Goal: Task Accomplishment & Management: Use online tool/utility

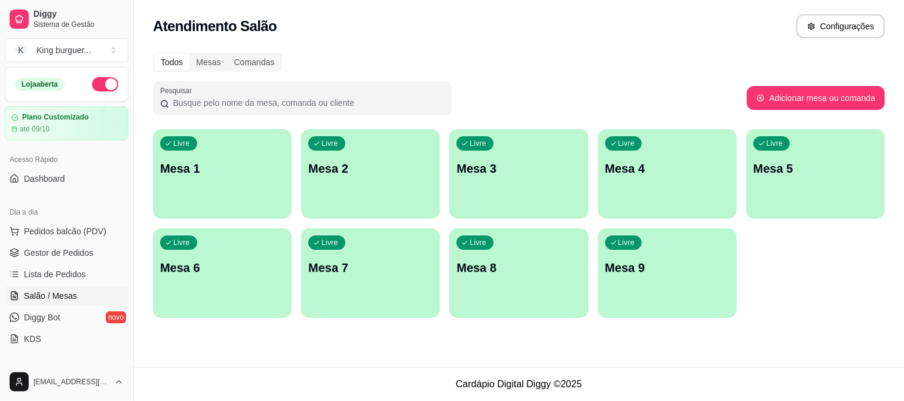
click at [240, 179] on div "Livre Mesa 1" at bounding box center [222, 166] width 139 height 75
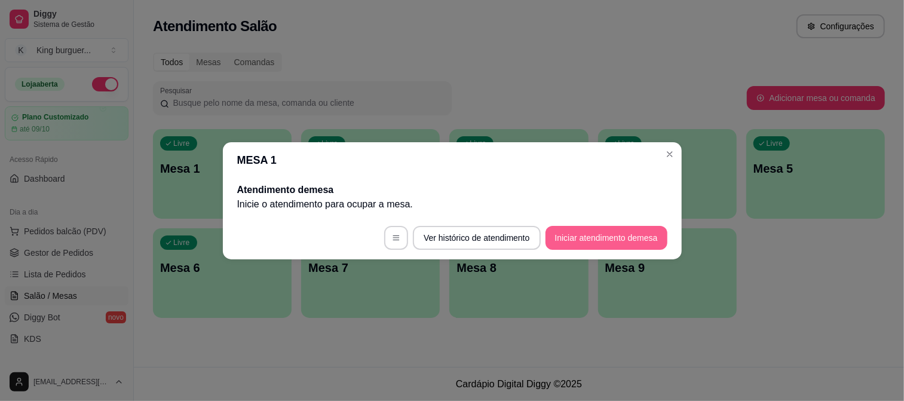
click at [558, 243] on button "Iniciar atendimento de mesa" at bounding box center [607, 238] width 122 height 24
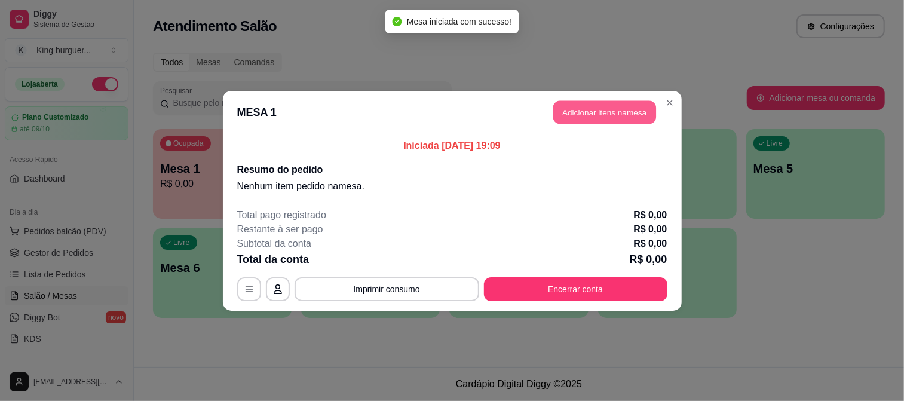
click at [636, 115] on button "Adicionar itens na mesa" at bounding box center [605, 111] width 103 height 23
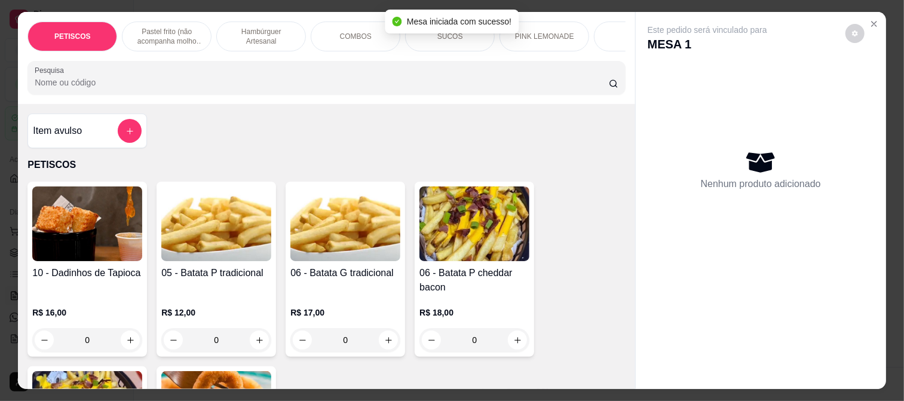
click at [208, 234] on img at bounding box center [216, 223] width 110 height 75
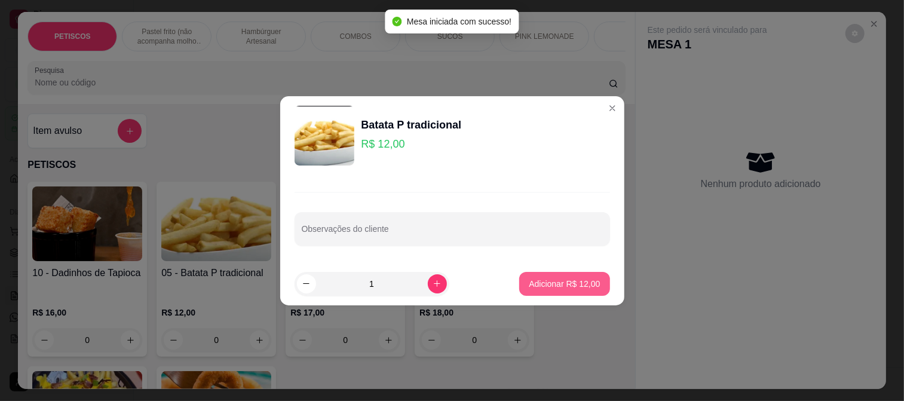
click at [565, 286] on p "Adicionar R$ 12,00" at bounding box center [564, 284] width 71 height 12
type input "1"
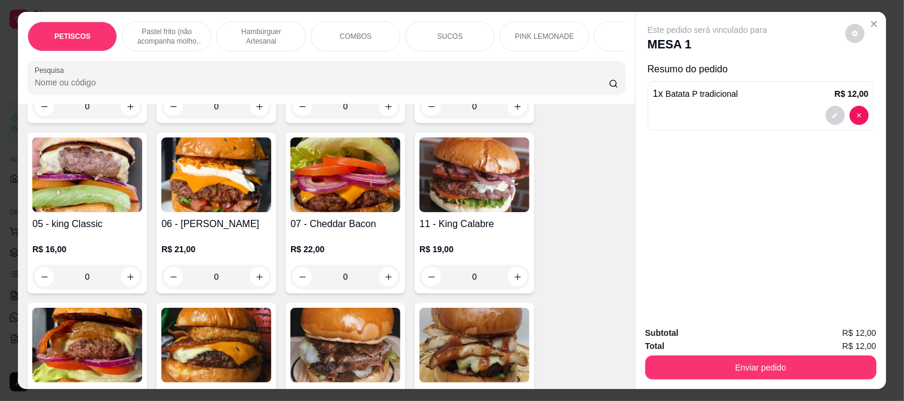
scroll to position [929, 0]
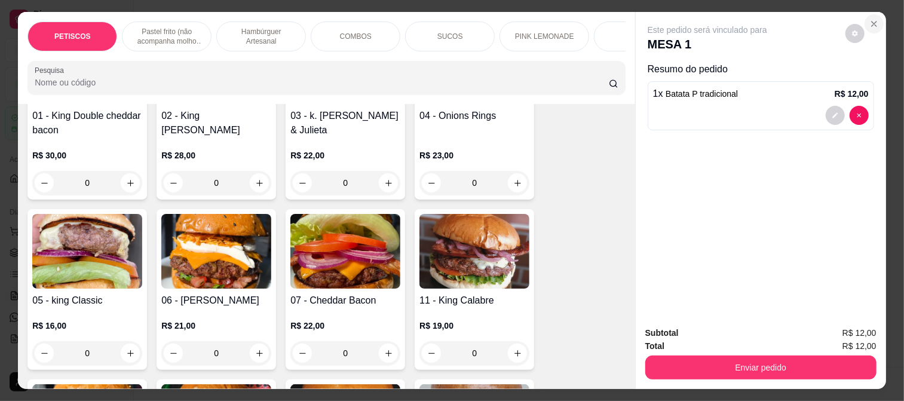
click at [872, 22] on icon "Close" at bounding box center [874, 24] width 5 height 5
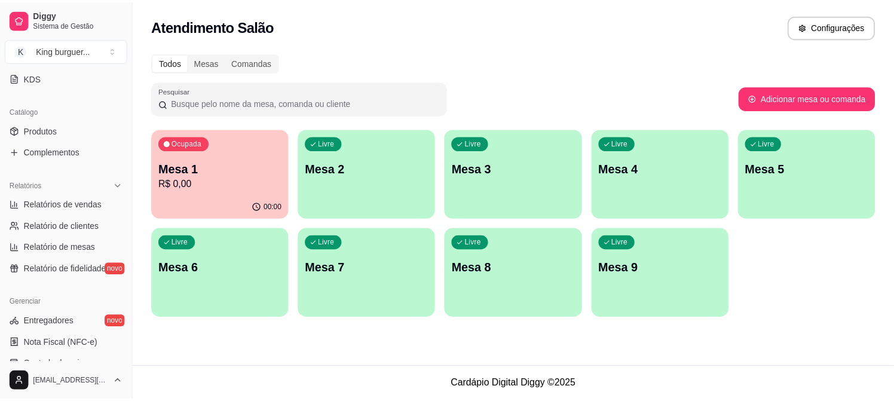
scroll to position [265, 0]
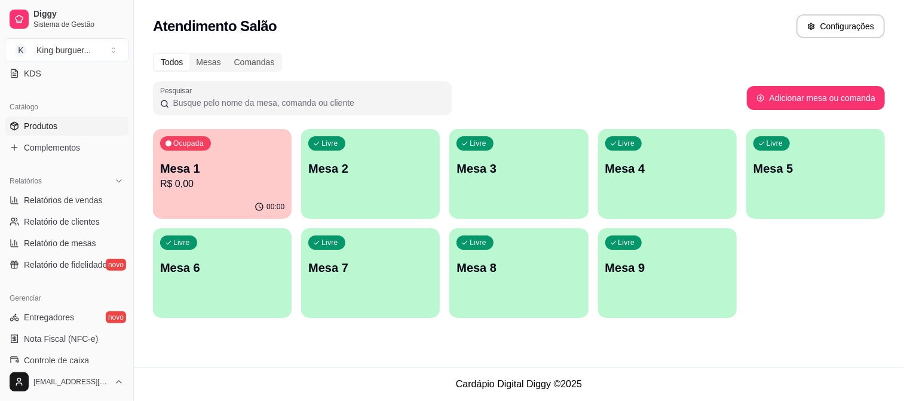
click at [79, 126] on link "Produtos" at bounding box center [67, 126] width 124 height 19
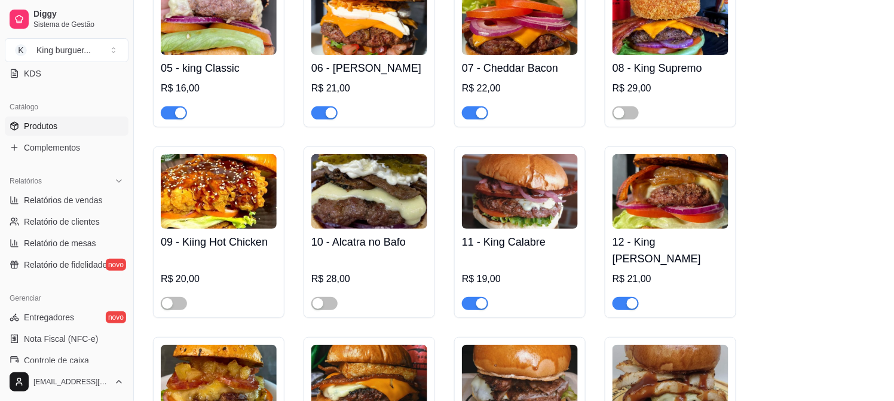
scroll to position [1461, 0]
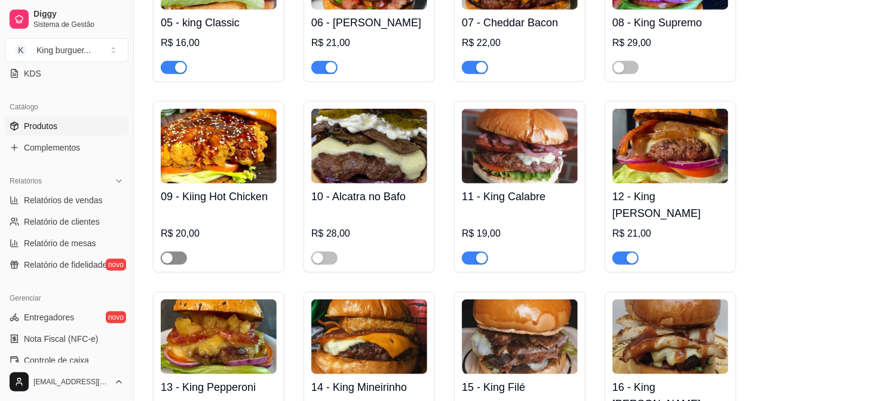
click at [179, 252] on span "button" at bounding box center [174, 258] width 26 height 13
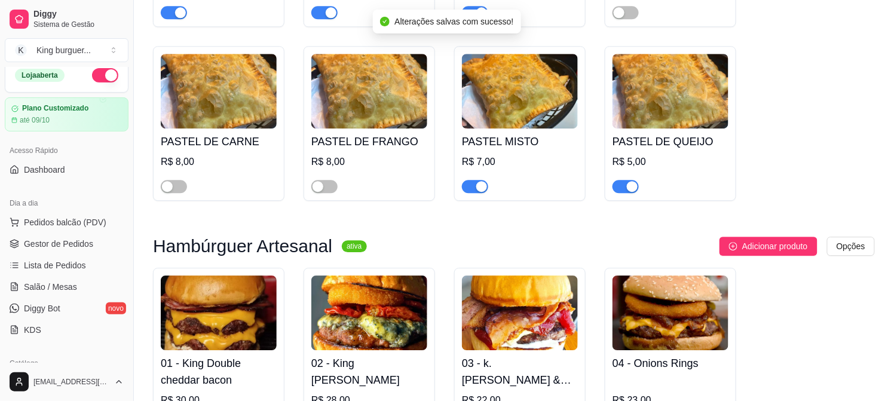
scroll to position [0, 0]
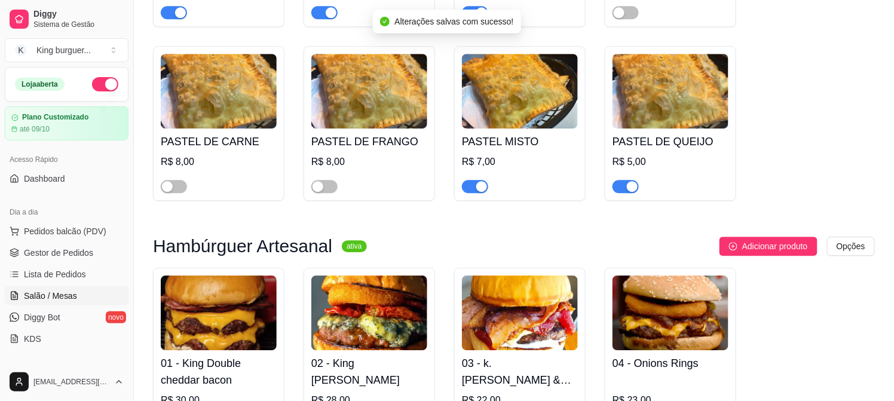
click at [74, 294] on span "Salão / Mesas" at bounding box center [50, 296] width 53 height 12
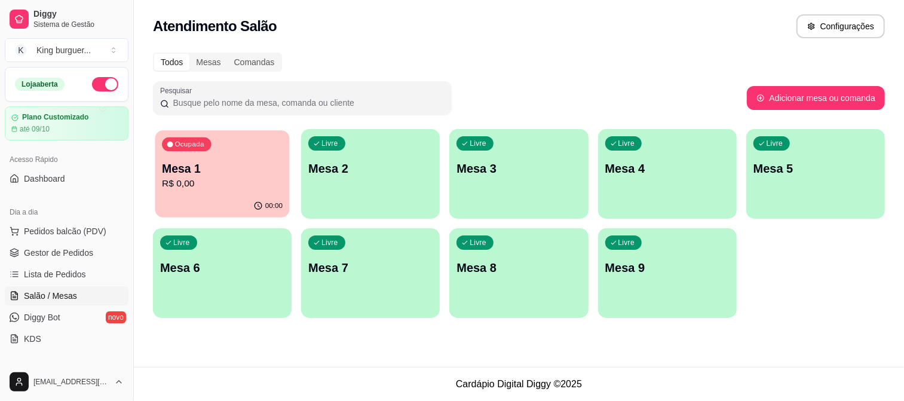
click at [259, 180] on p "R$ 0,00" at bounding box center [222, 184] width 121 height 14
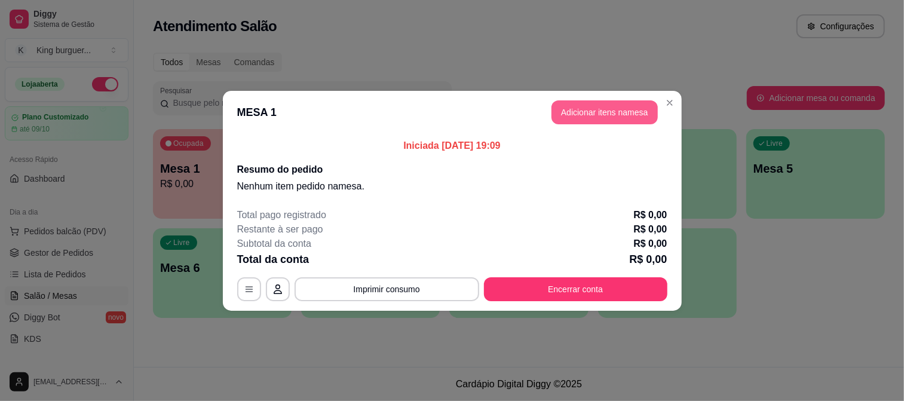
click at [572, 106] on button "Adicionar itens na mesa" at bounding box center [605, 112] width 106 height 24
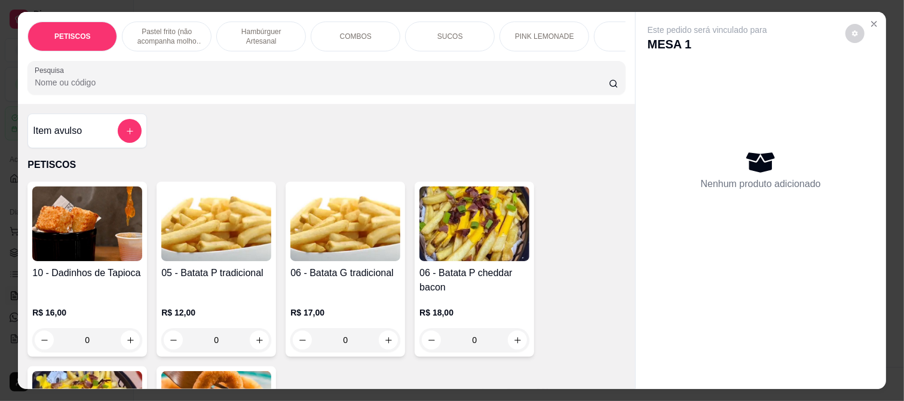
click at [213, 224] on img at bounding box center [216, 223] width 110 height 75
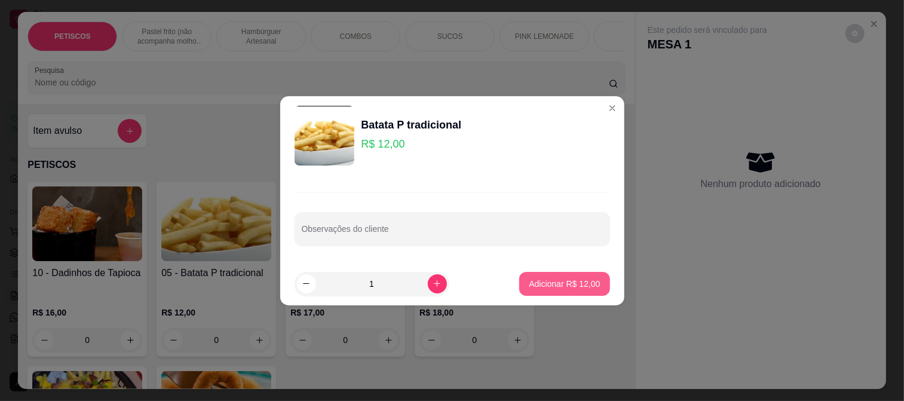
click at [532, 279] on p "Adicionar R$ 12,00" at bounding box center [564, 284] width 71 height 12
type input "1"
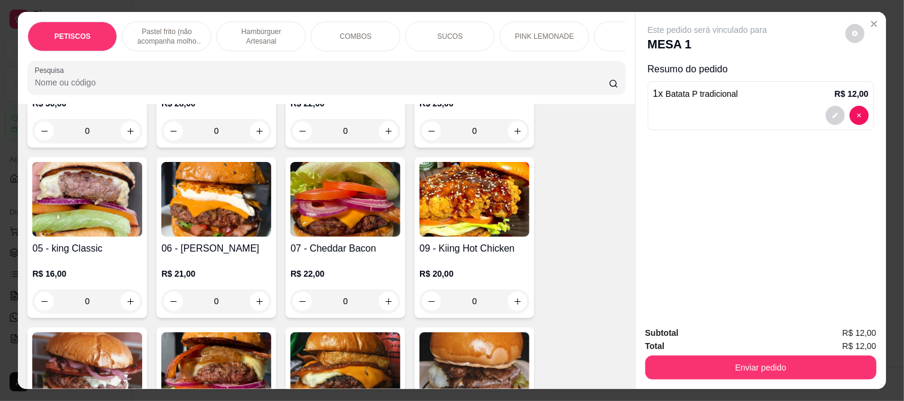
scroll to position [929, 0]
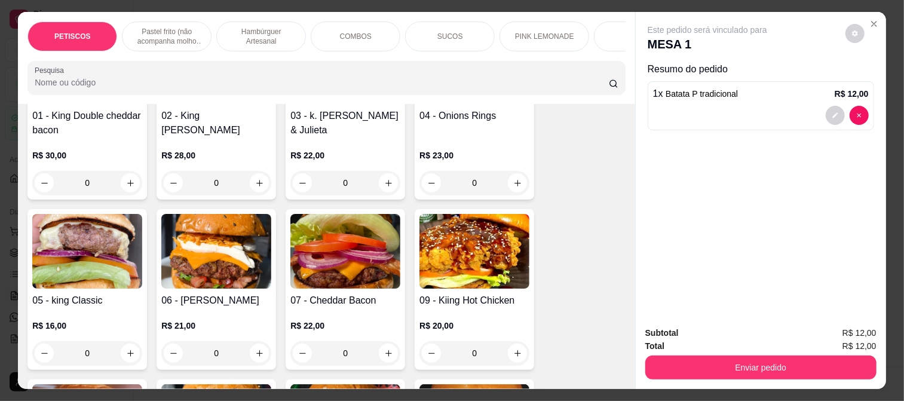
click at [506, 225] on img at bounding box center [475, 251] width 110 height 75
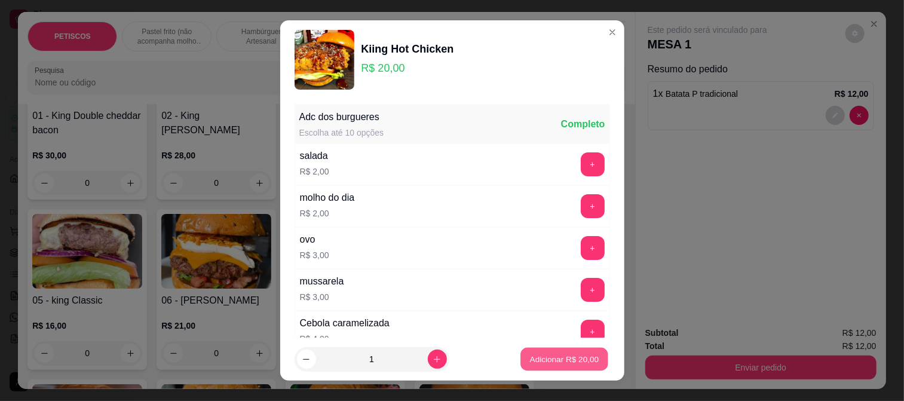
click at [558, 354] on p "Adicionar R$ 20,00" at bounding box center [564, 359] width 69 height 11
type input "1"
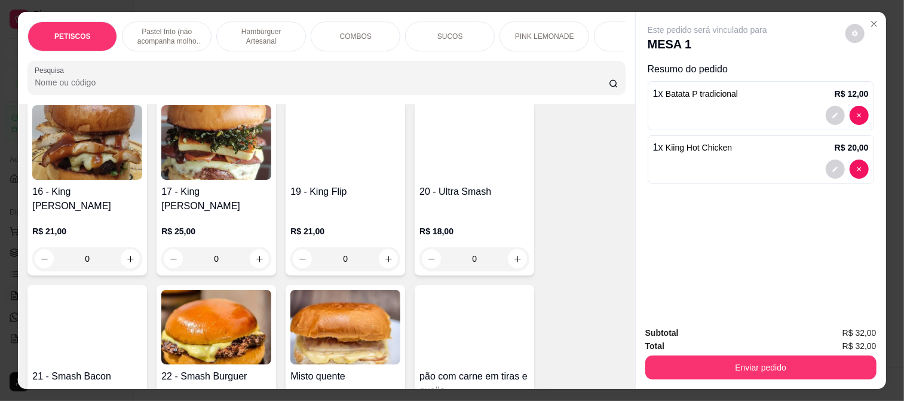
scroll to position [1328, 0]
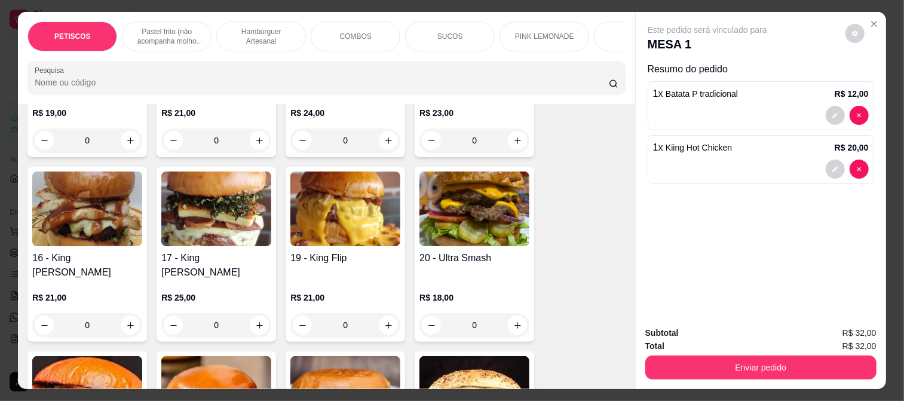
click at [463, 192] on img at bounding box center [475, 209] width 110 height 75
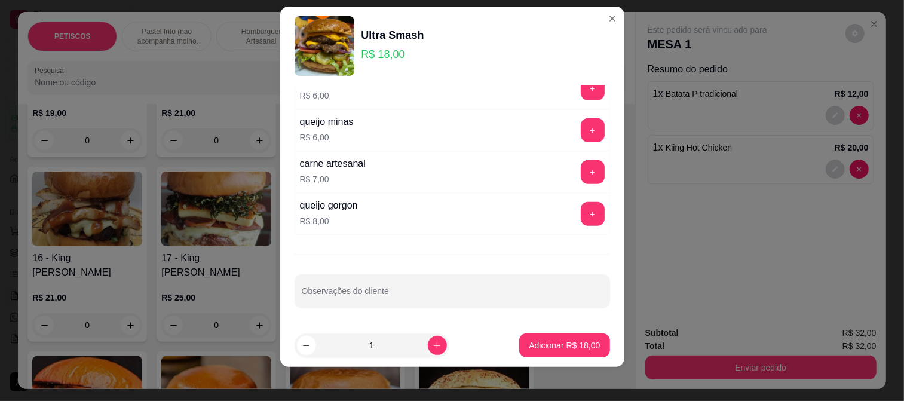
scroll to position [18, 0]
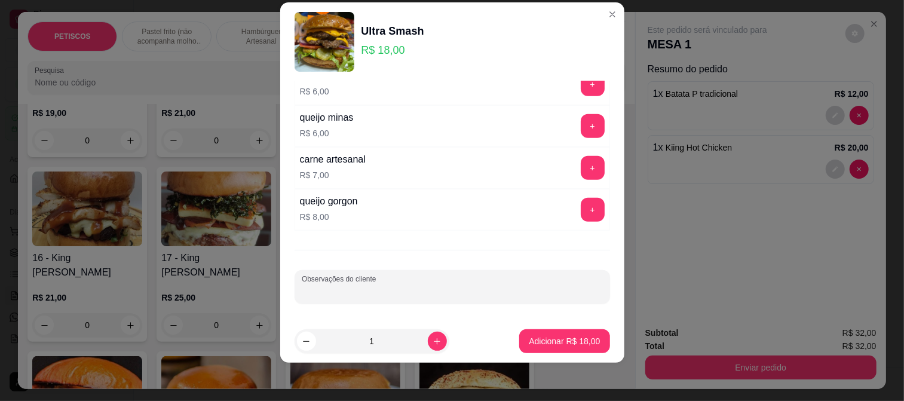
click at [317, 288] on div "Observações do cliente" at bounding box center [453, 286] width 316 height 33
type input "sem cebola"
click at [548, 344] on p "Adicionar R$ 18,00" at bounding box center [564, 341] width 71 height 12
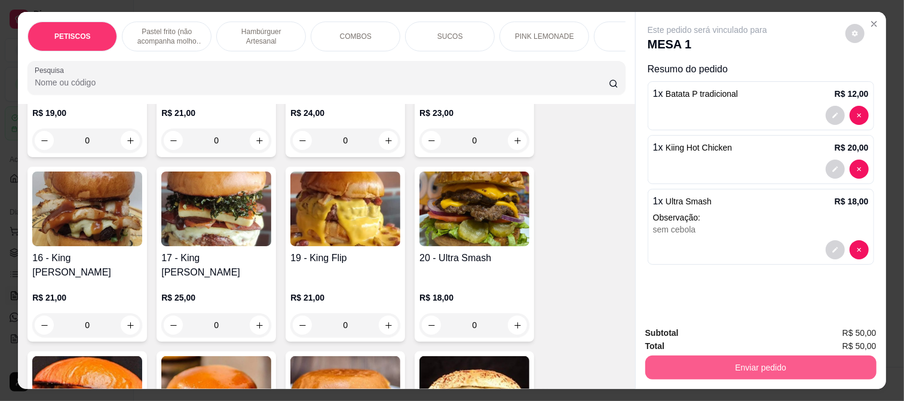
click at [710, 356] on button "Enviar pedido" at bounding box center [761, 368] width 231 height 24
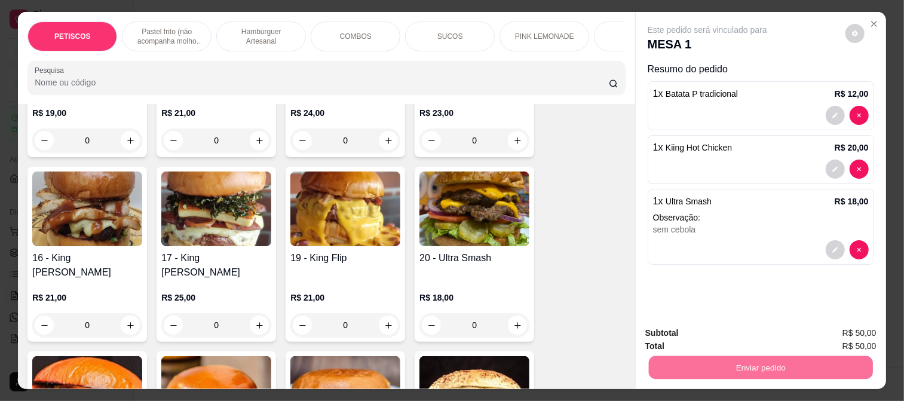
click at [704, 330] on button "Não registrar e enviar pedido" at bounding box center [721, 333] width 124 height 23
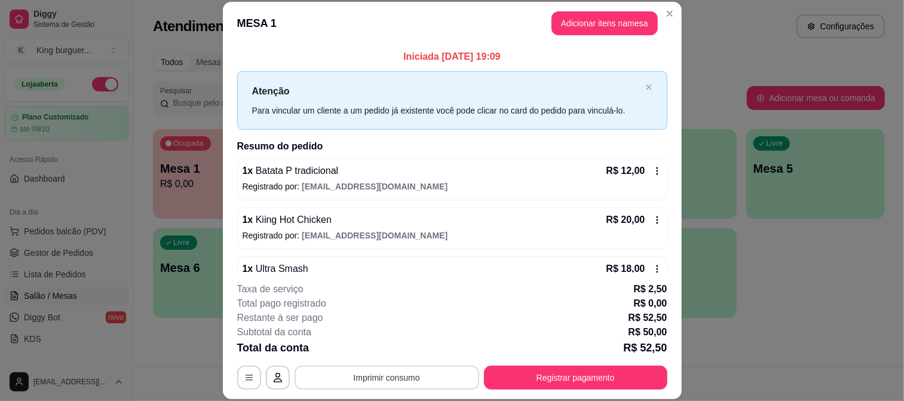
click at [415, 378] on button "Imprimir consumo" at bounding box center [387, 378] width 185 height 24
click at [407, 345] on button "IMPRESSORA" at bounding box center [386, 350] width 87 height 19
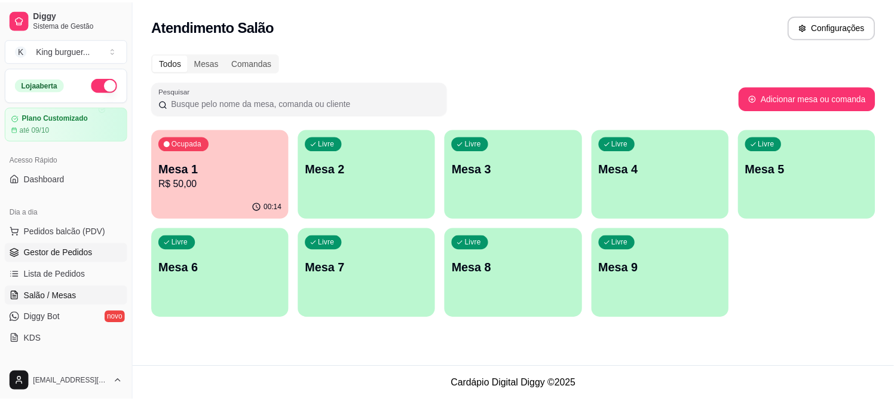
scroll to position [133, 0]
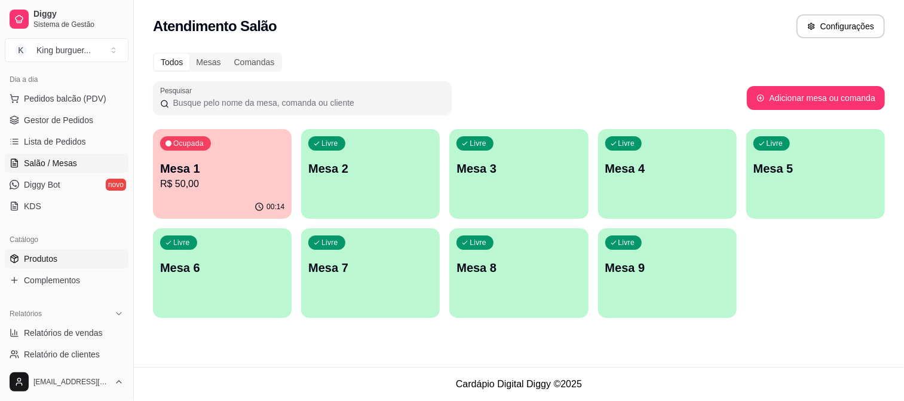
click at [53, 253] on span "Produtos" at bounding box center [40, 259] width 33 height 12
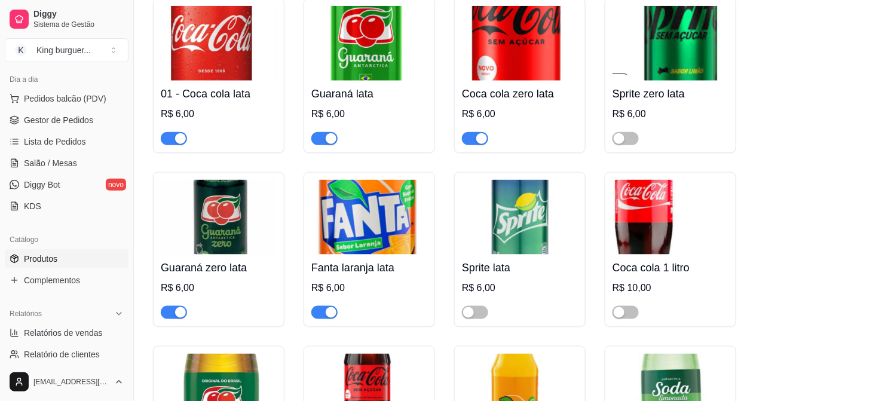
scroll to position [4516, 0]
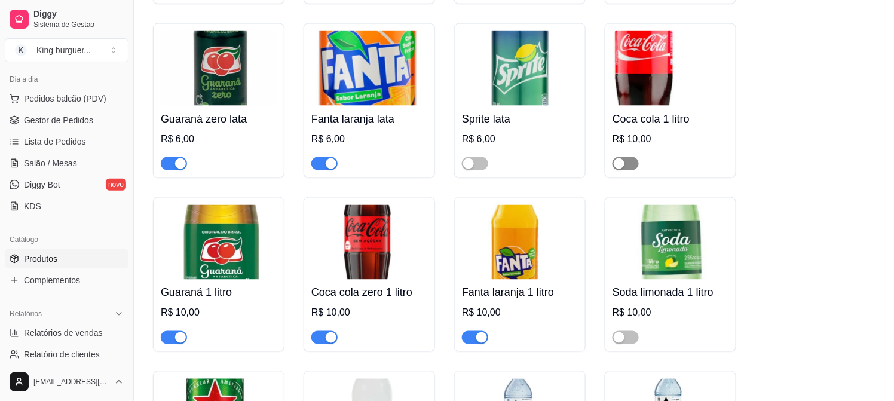
click at [628, 157] on span "button" at bounding box center [626, 163] width 26 height 13
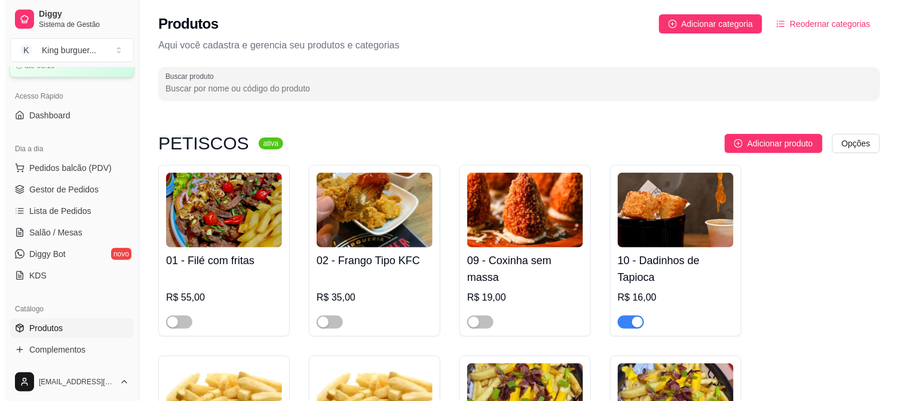
scroll to position [0, 0]
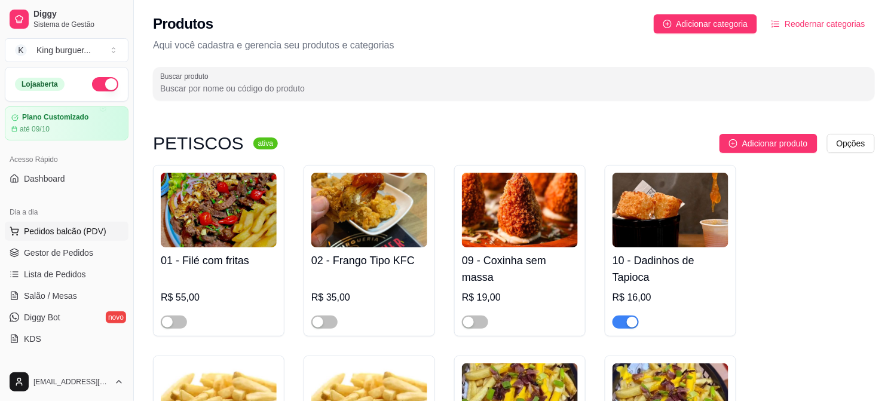
click at [69, 234] on span "Pedidos balcão (PDV)" at bounding box center [65, 231] width 82 height 12
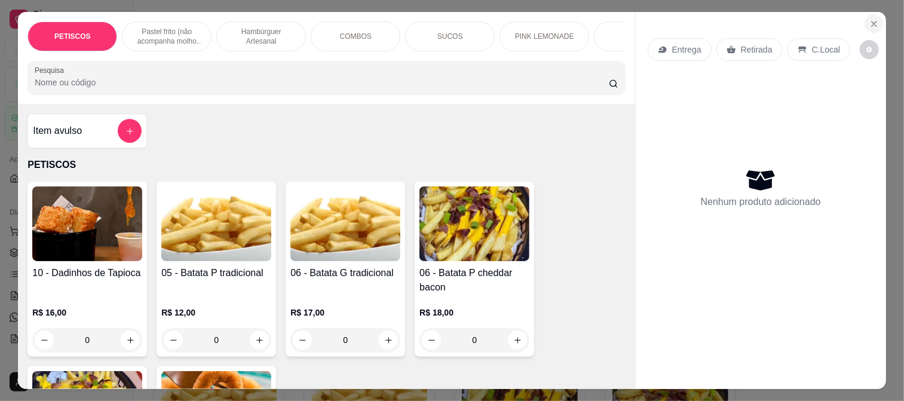
click at [872, 22] on icon "Close" at bounding box center [874, 24] width 5 height 5
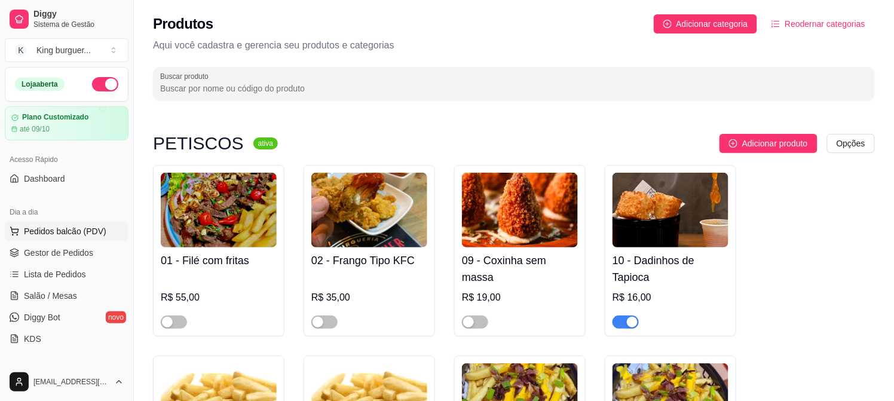
click at [56, 234] on span "Pedidos balcão (PDV)" at bounding box center [65, 231] width 82 height 12
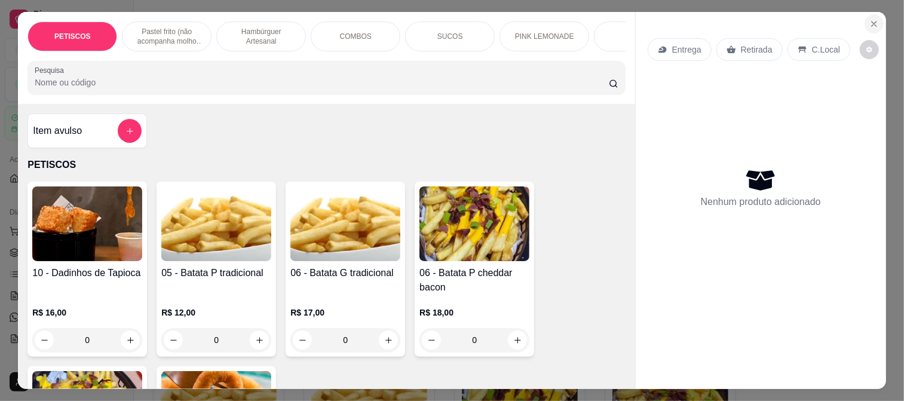
click at [871, 19] on icon "Close" at bounding box center [875, 24] width 10 height 10
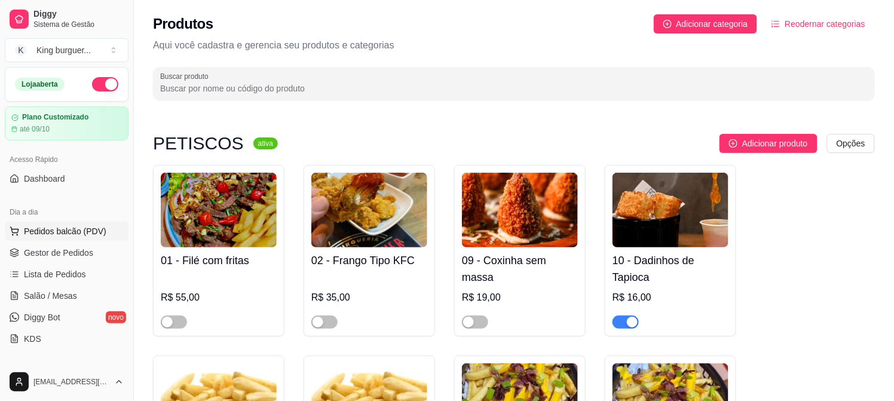
click at [64, 226] on span "Pedidos balcão (PDV)" at bounding box center [65, 231] width 82 height 12
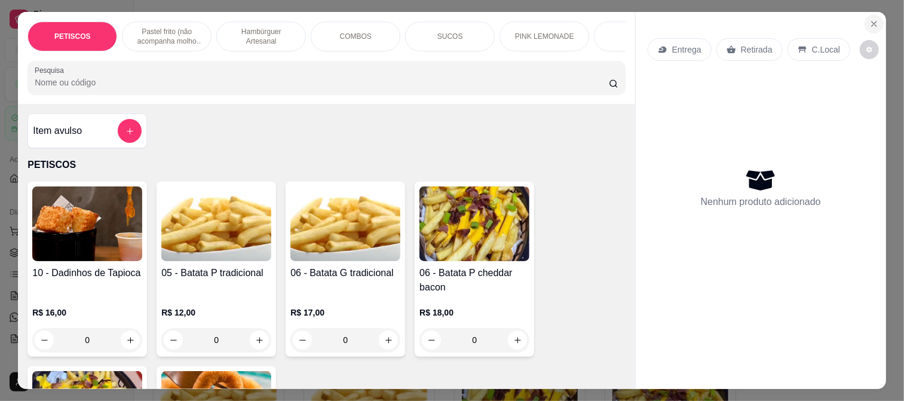
click at [869, 14] on button "Close" at bounding box center [874, 23] width 19 height 19
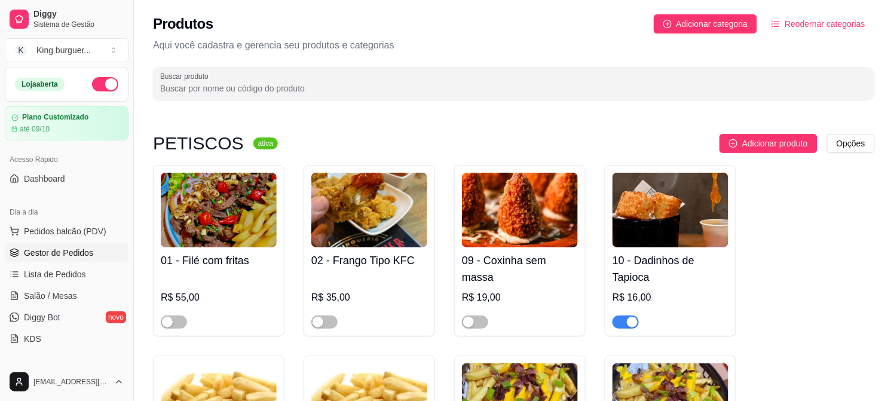
click at [62, 259] on link "Gestor de Pedidos" at bounding box center [67, 252] width 124 height 19
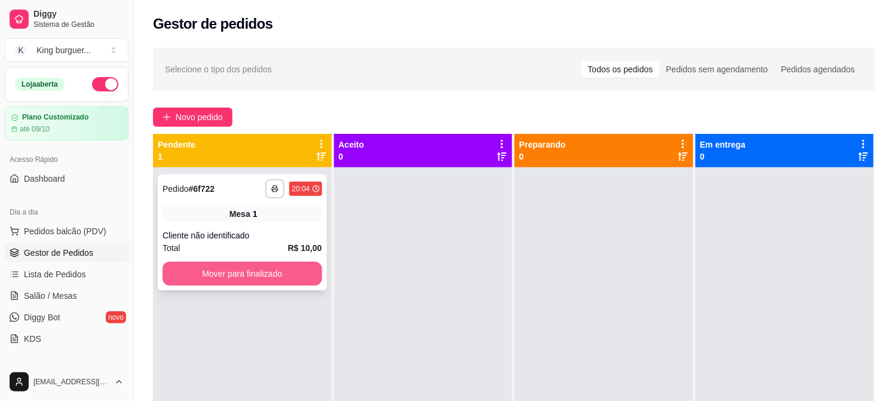
click at [264, 270] on button "Mover para finalizado" at bounding box center [243, 274] width 160 height 24
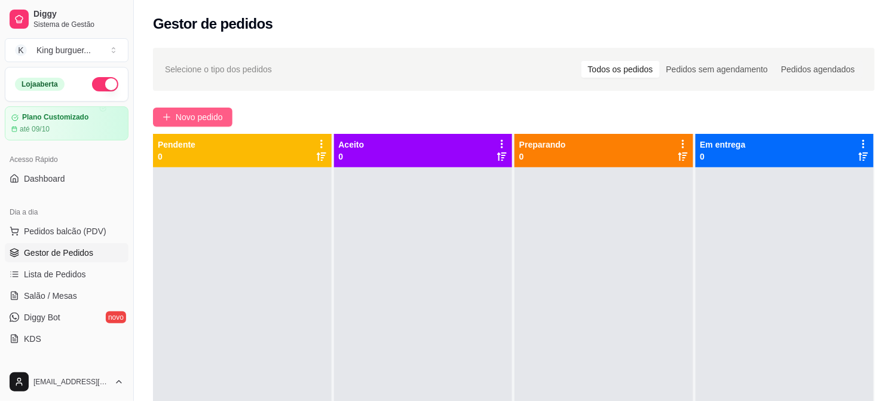
click at [214, 117] on span "Novo pedido" at bounding box center [199, 117] width 47 height 13
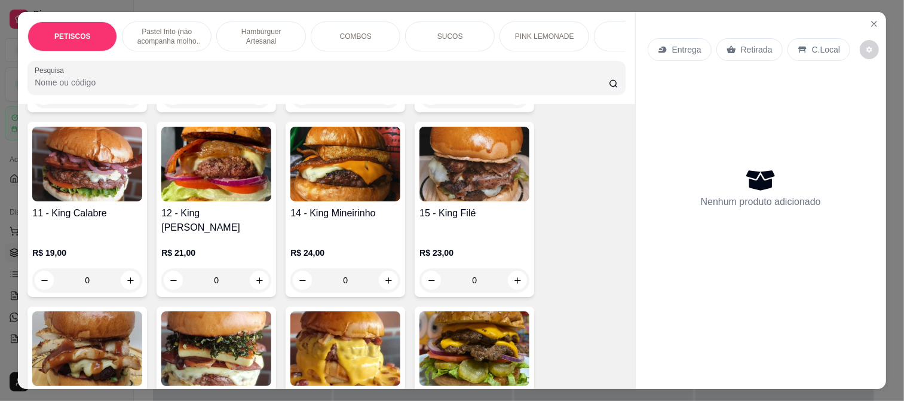
scroll to position [1195, 0]
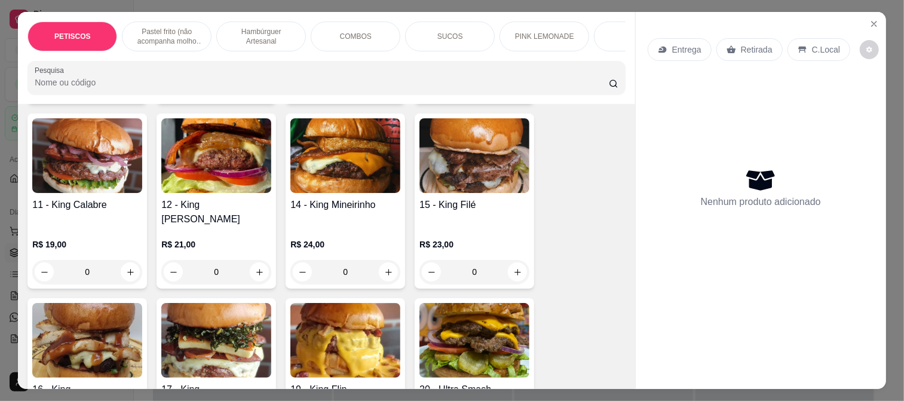
click at [249, 151] on img at bounding box center [216, 155] width 110 height 75
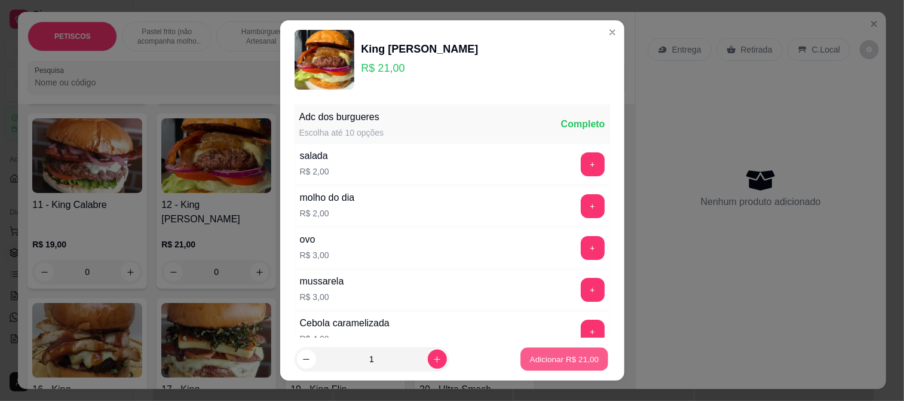
click at [530, 360] on p "Adicionar R$ 21,00" at bounding box center [564, 359] width 69 height 11
type input "1"
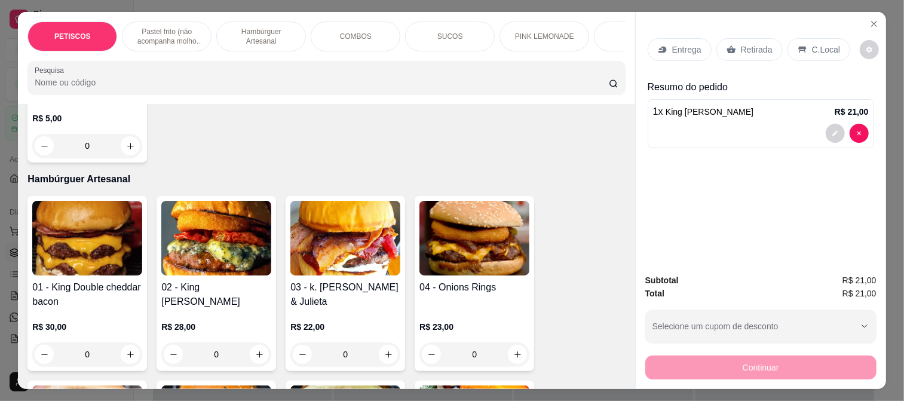
scroll to position [730, 0]
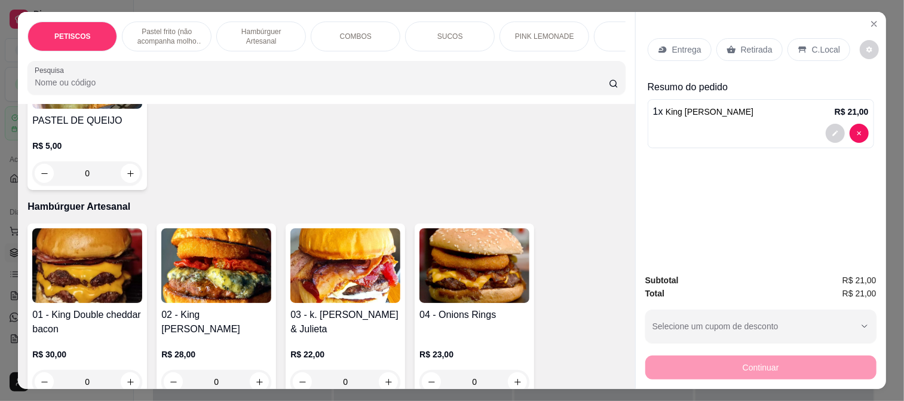
click at [354, 258] on img at bounding box center [345, 265] width 110 height 75
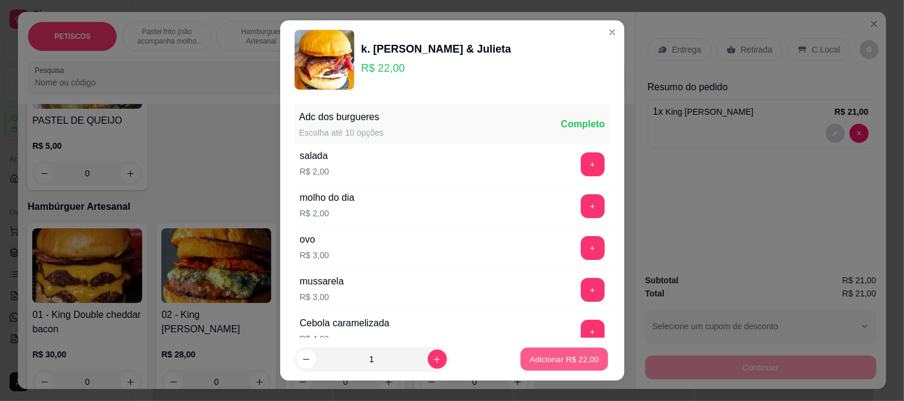
click at [557, 361] on p "Adicionar R$ 22,00" at bounding box center [564, 359] width 69 height 11
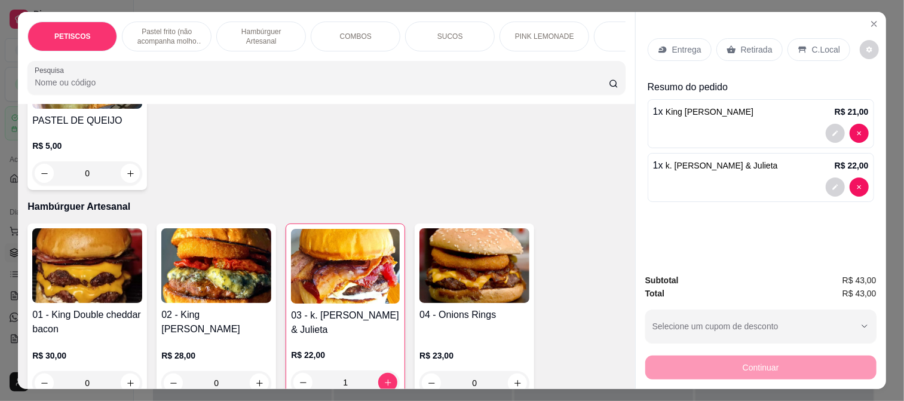
click at [349, 258] on img at bounding box center [345, 266] width 109 height 75
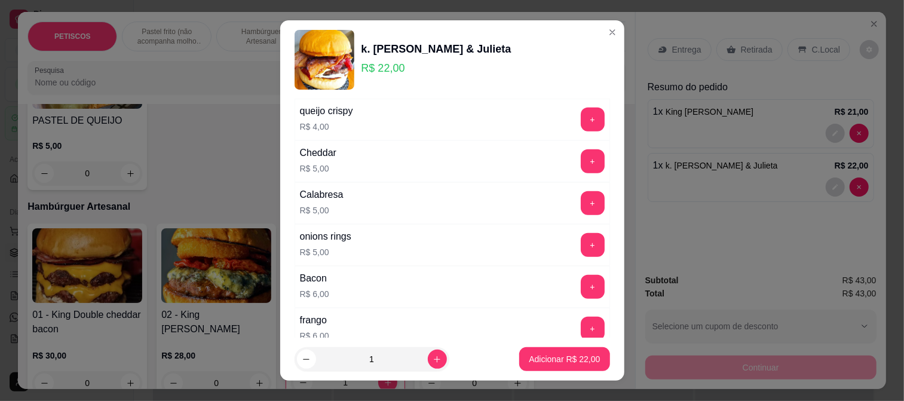
scroll to position [398, 0]
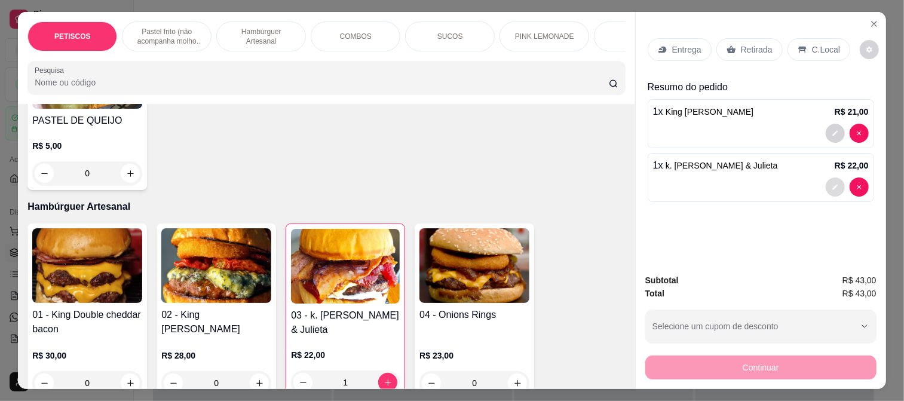
click at [832, 186] on button "decrease-product-quantity" at bounding box center [835, 187] width 19 height 19
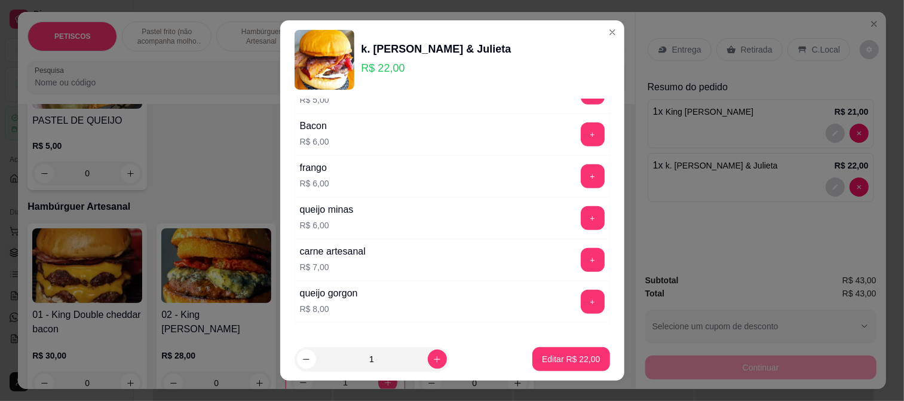
scroll to position [531, 0]
click at [581, 259] on button "+" at bounding box center [592, 260] width 23 height 23
click at [562, 353] on button "Editar R$ 29,00" at bounding box center [571, 359] width 77 height 24
type input "0"
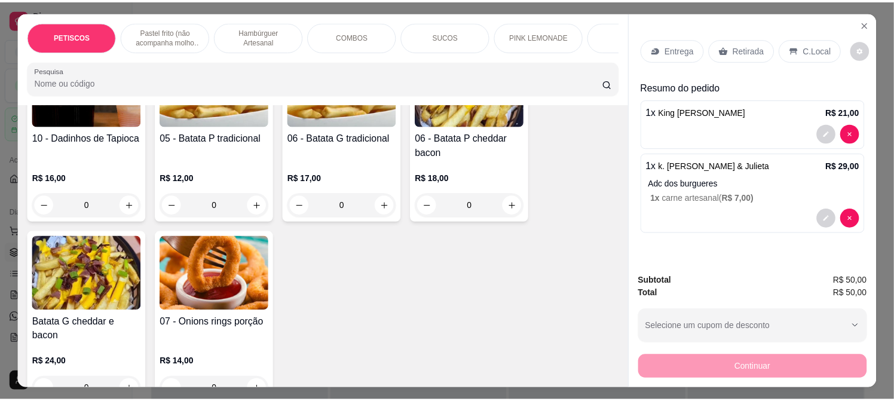
scroll to position [0, 0]
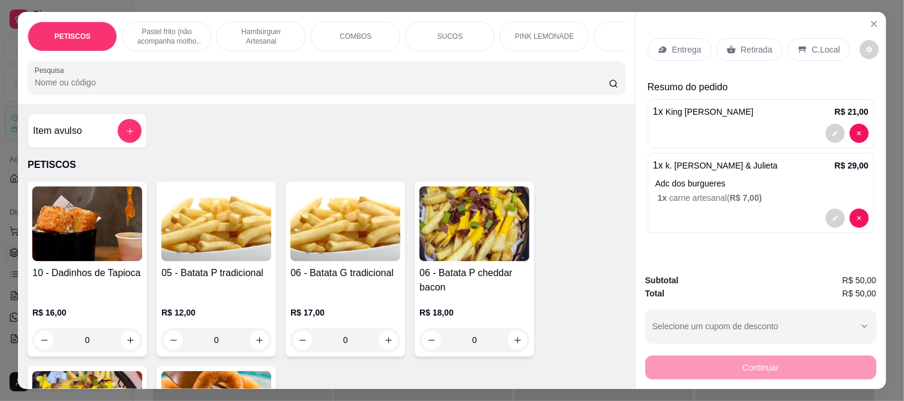
click at [756, 44] on p "Retirada" at bounding box center [757, 50] width 32 height 12
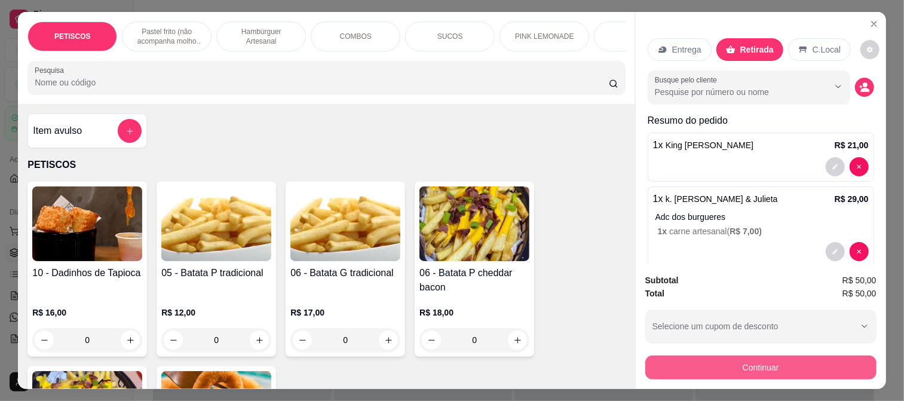
click at [710, 367] on button "Continuar" at bounding box center [761, 368] width 231 height 24
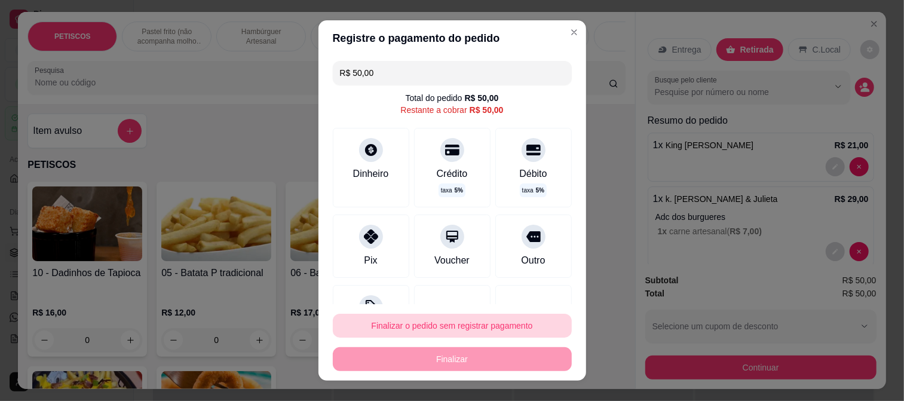
click at [390, 324] on button "Finalizar o pedido sem registrar pagamento" at bounding box center [452, 326] width 239 height 24
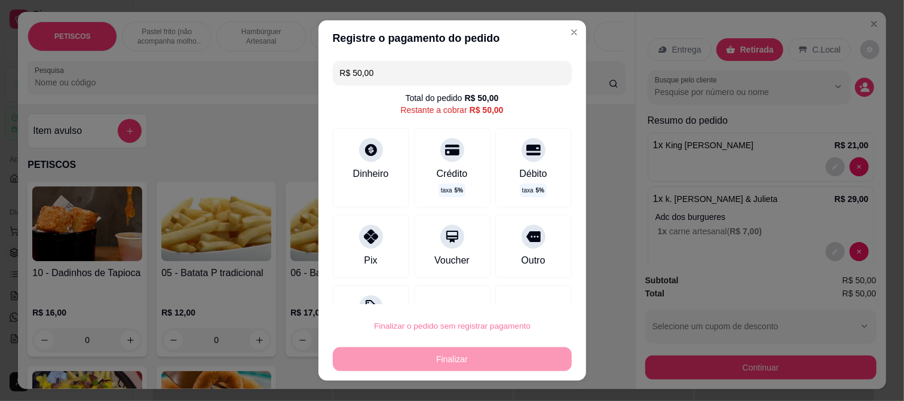
click at [542, 287] on button "Confirmar" at bounding box center [520, 292] width 44 height 19
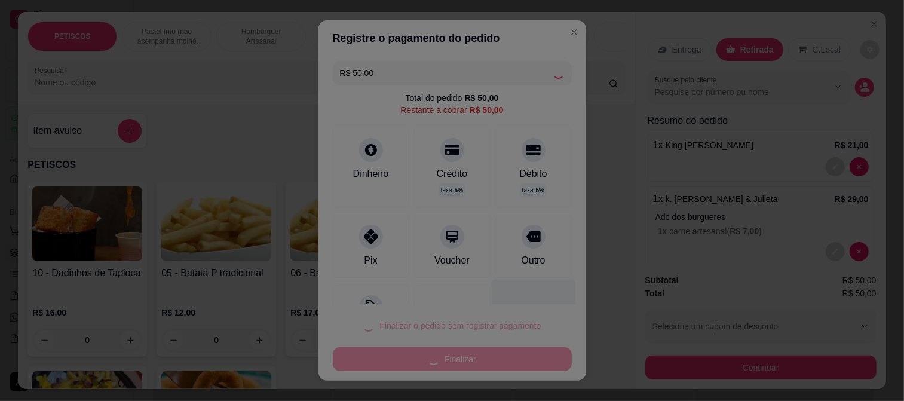
type input "0"
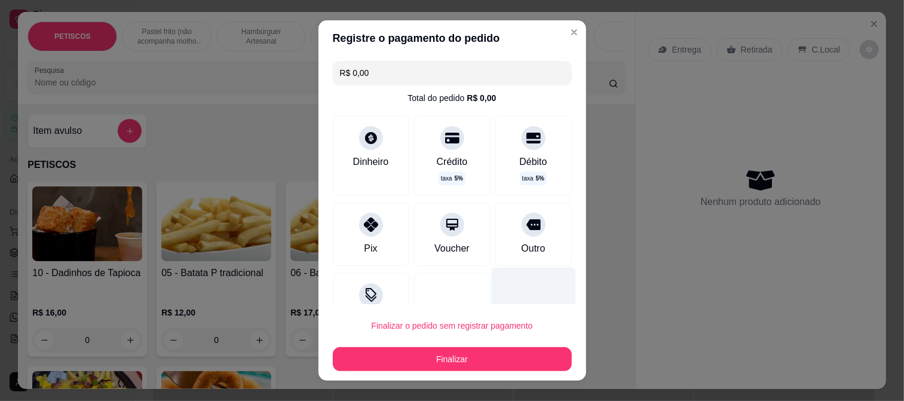
type input "R$ 0,00"
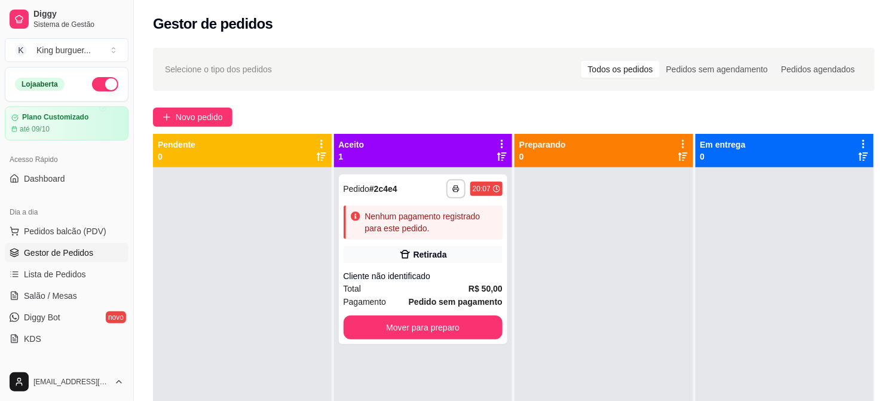
click at [622, 271] on div at bounding box center [604, 367] width 179 height 401
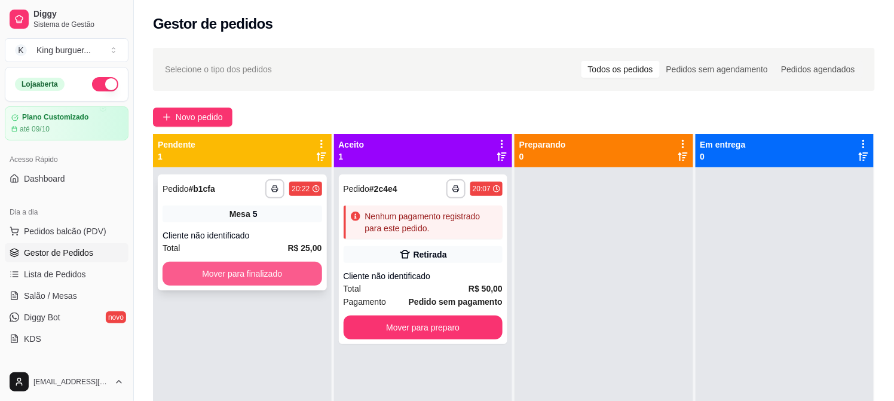
click at [269, 267] on button "Mover para finalizado" at bounding box center [243, 274] width 160 height 24
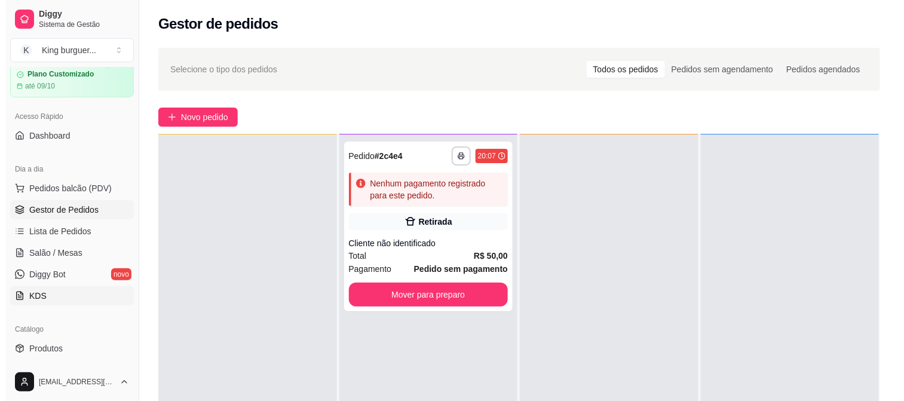
scroll to position [66, 0]
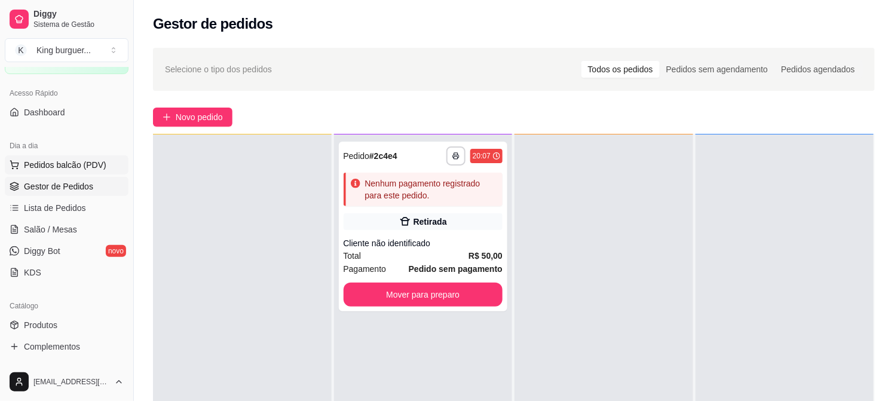
click at [86, 163] on span "Pedidos balcão (PDV)" at bounding box center [65, 165] width 82 height 12
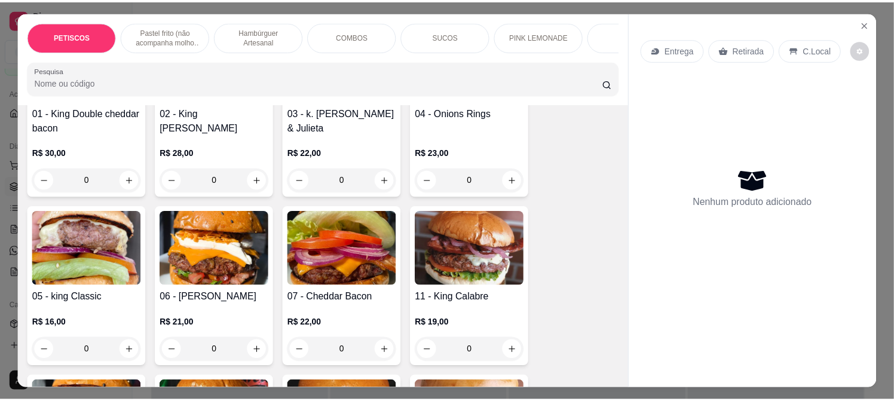
scroll to position [929, 0]
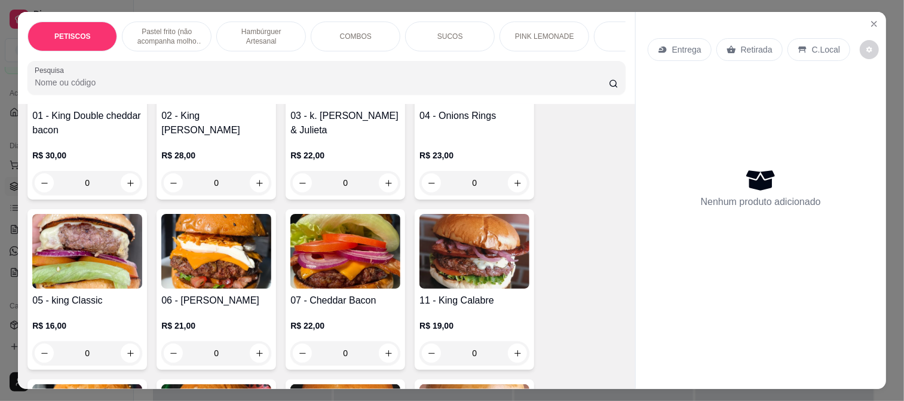
click at [97, 231] on img at bounding box center [87, 251] width 110 height 75
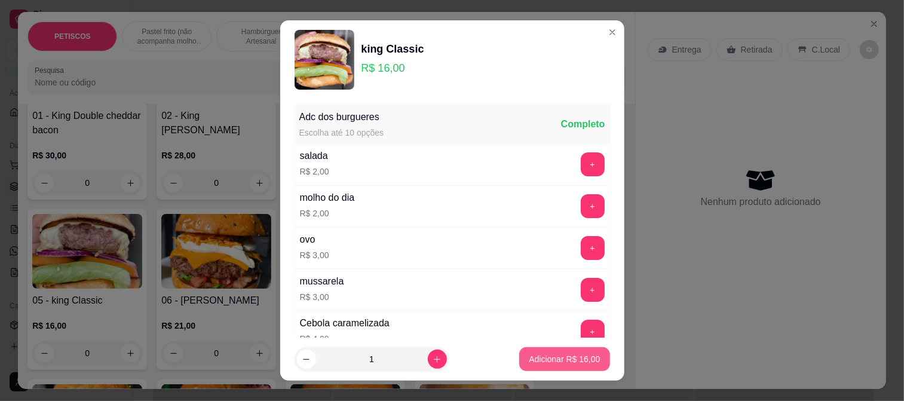
click at [546, 353] on button "Adicionar R$ 16,00" at bounding box center [564, 359] width 90 height 24
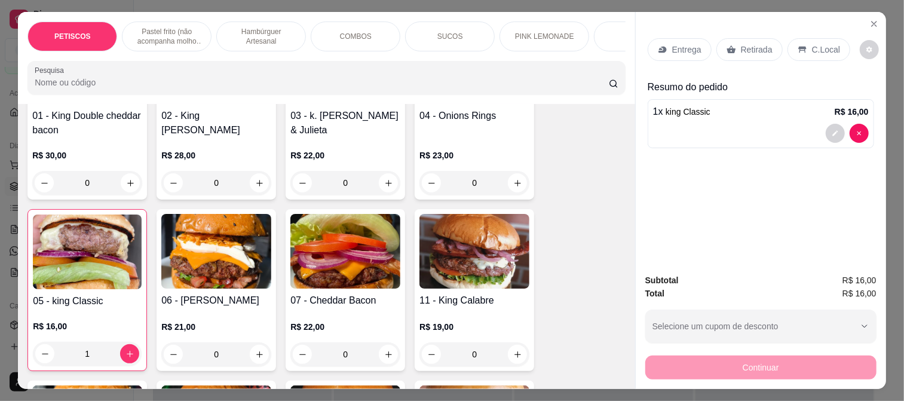
click at [727, 45] on icon at bounding box center [731, 49] width 9 height 8
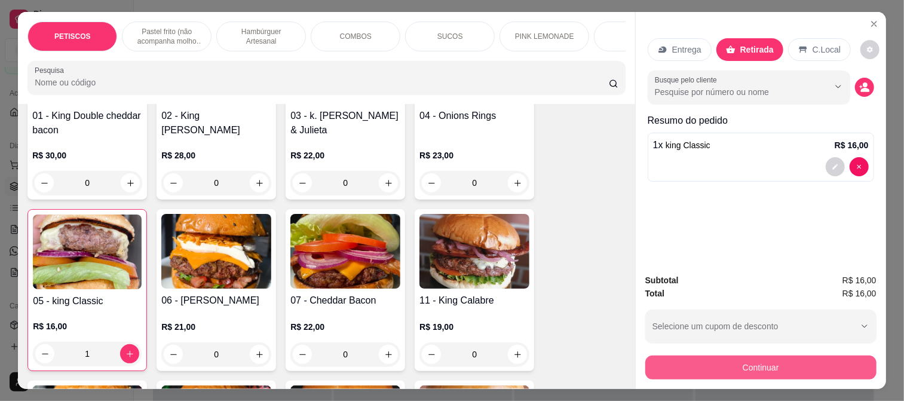
click at [680, 361] on button "Continuar" at bounding box center [761, 368] width 231 height 24
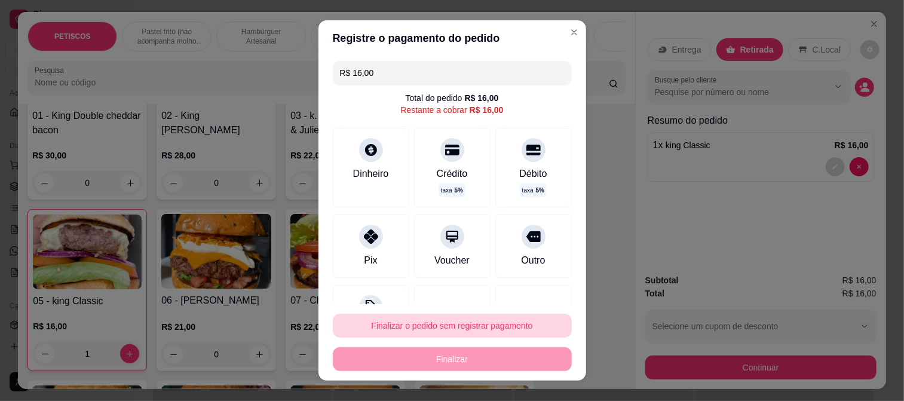
click at [438, 329] on button "Finalizar o pedido sem registrar pagamento" at bounding box center [452, 326] width 239 height 24
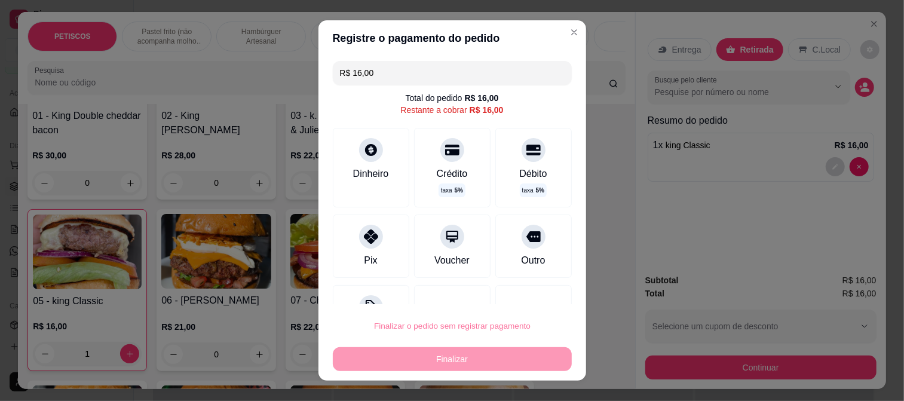
click at [542, 289] on button "Confirmar" at bounding box center [521, 292] width 44 height 19
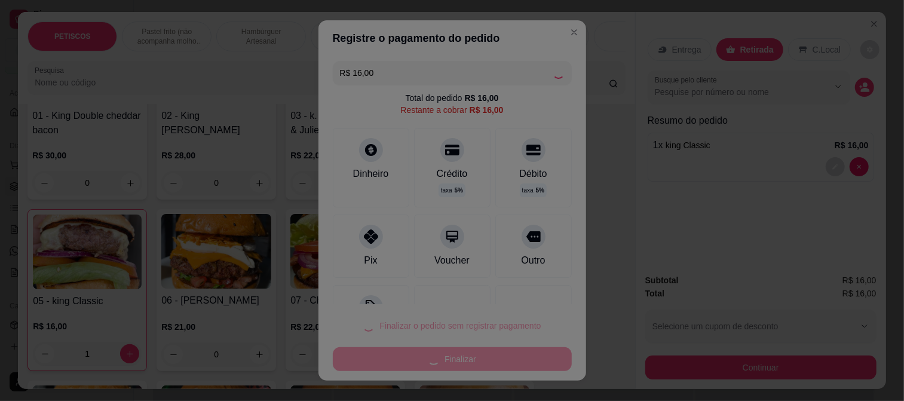
type input "0"
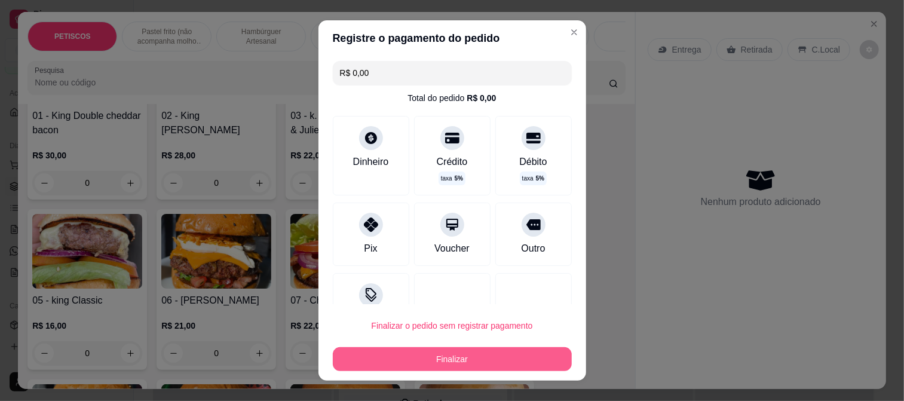
type input "R$ 0,00"
